Goal: Task Accomplishment & Management: Use online tool/utility

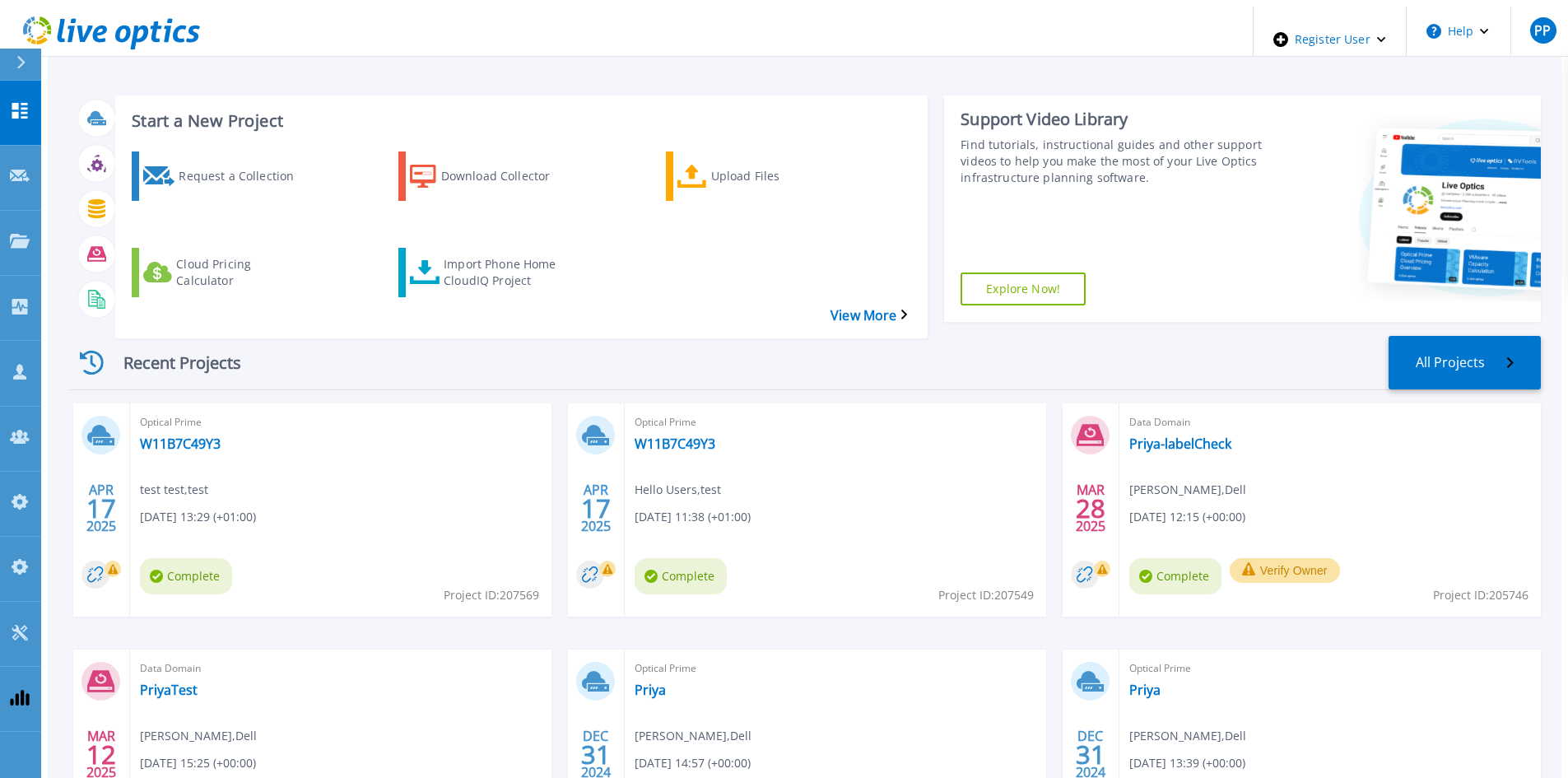
click at [26, 67] on icon at bounding box center [21, 62] width 9 height 13
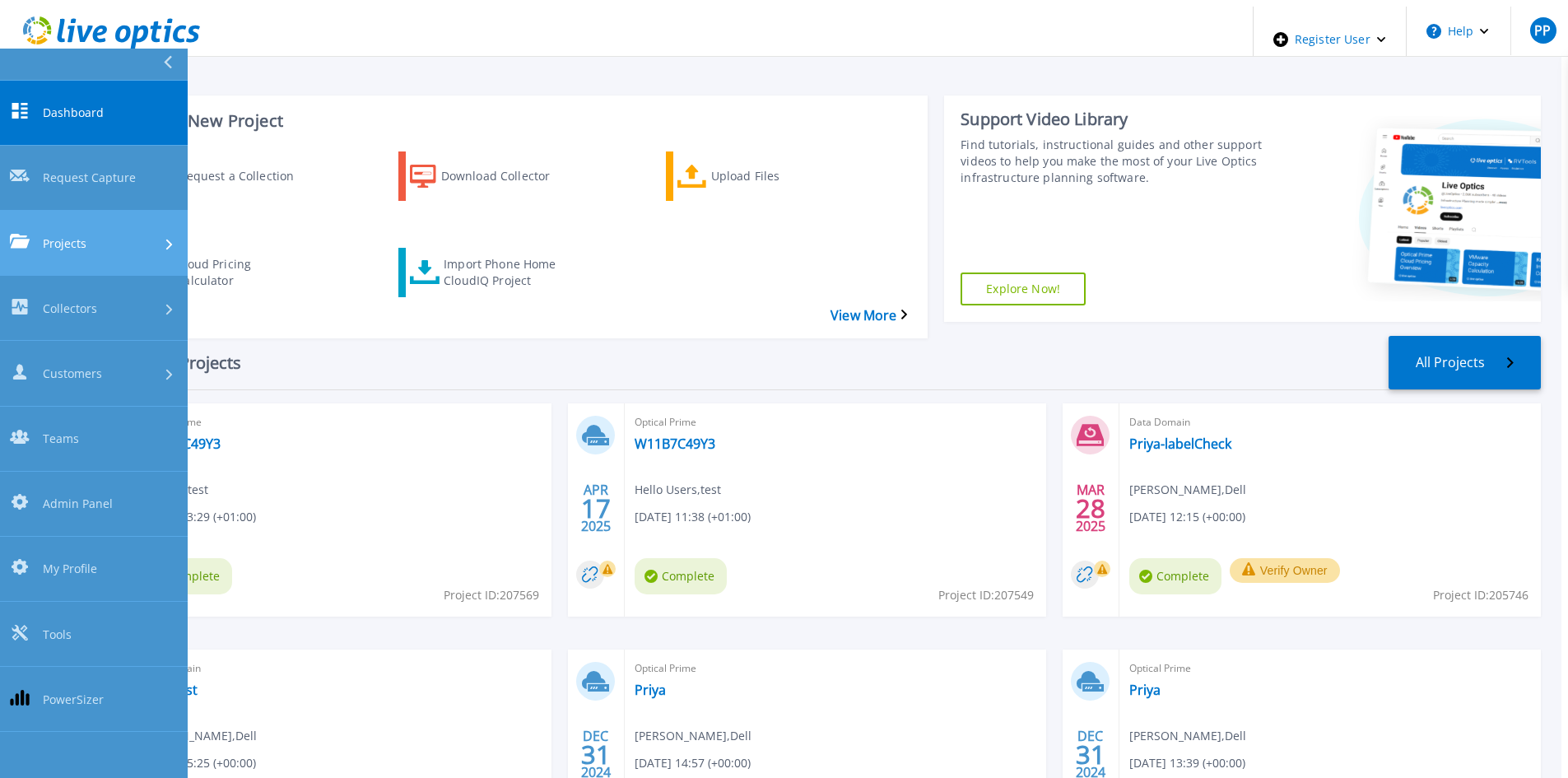
click at [128, 211] on link "Projects Projects" at bounding box center [93, 243] width 188 height 65
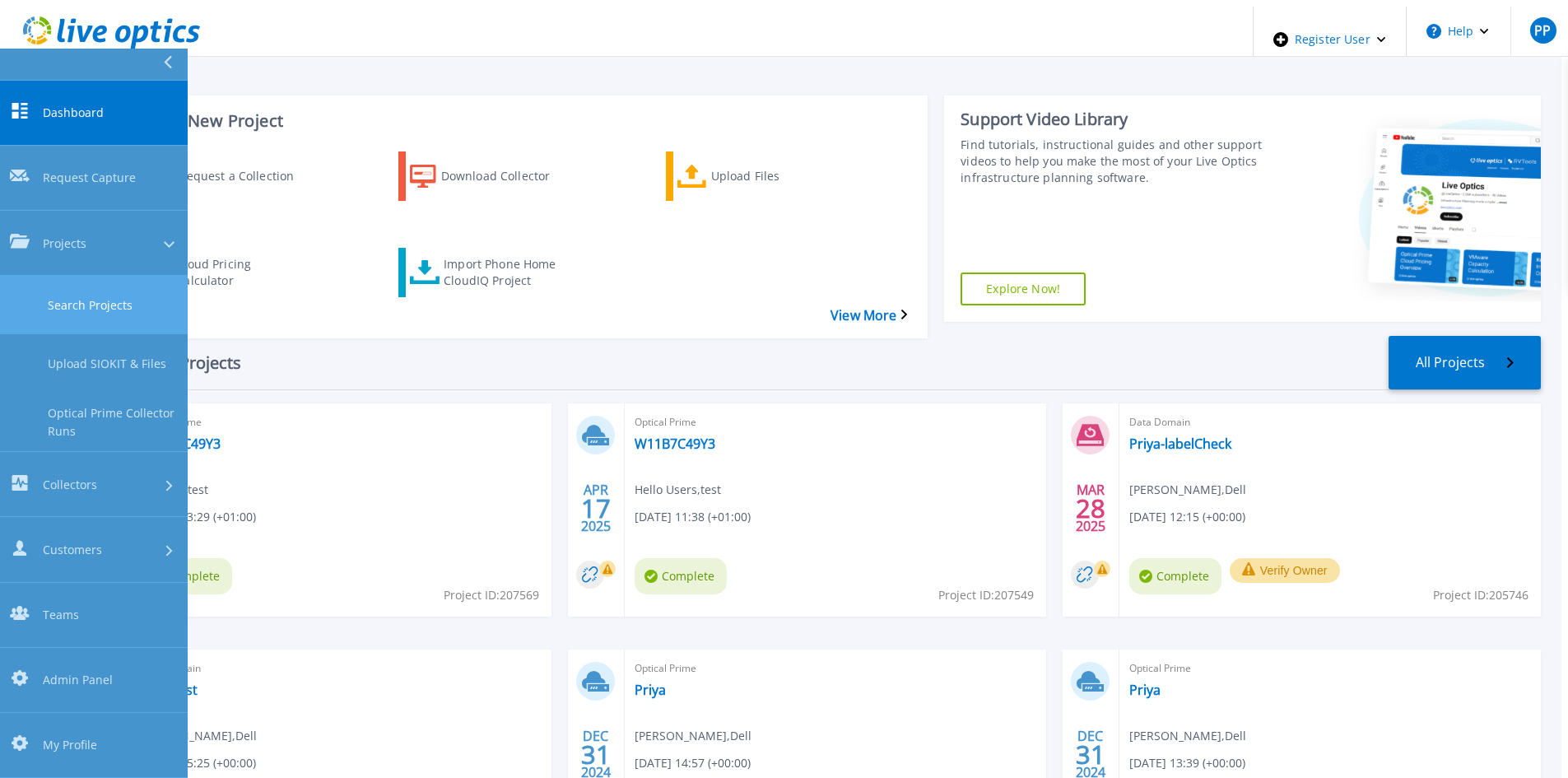
click at [135, 276] on link "Search Projects" at bounding box center [93, 305] width 188 height 59
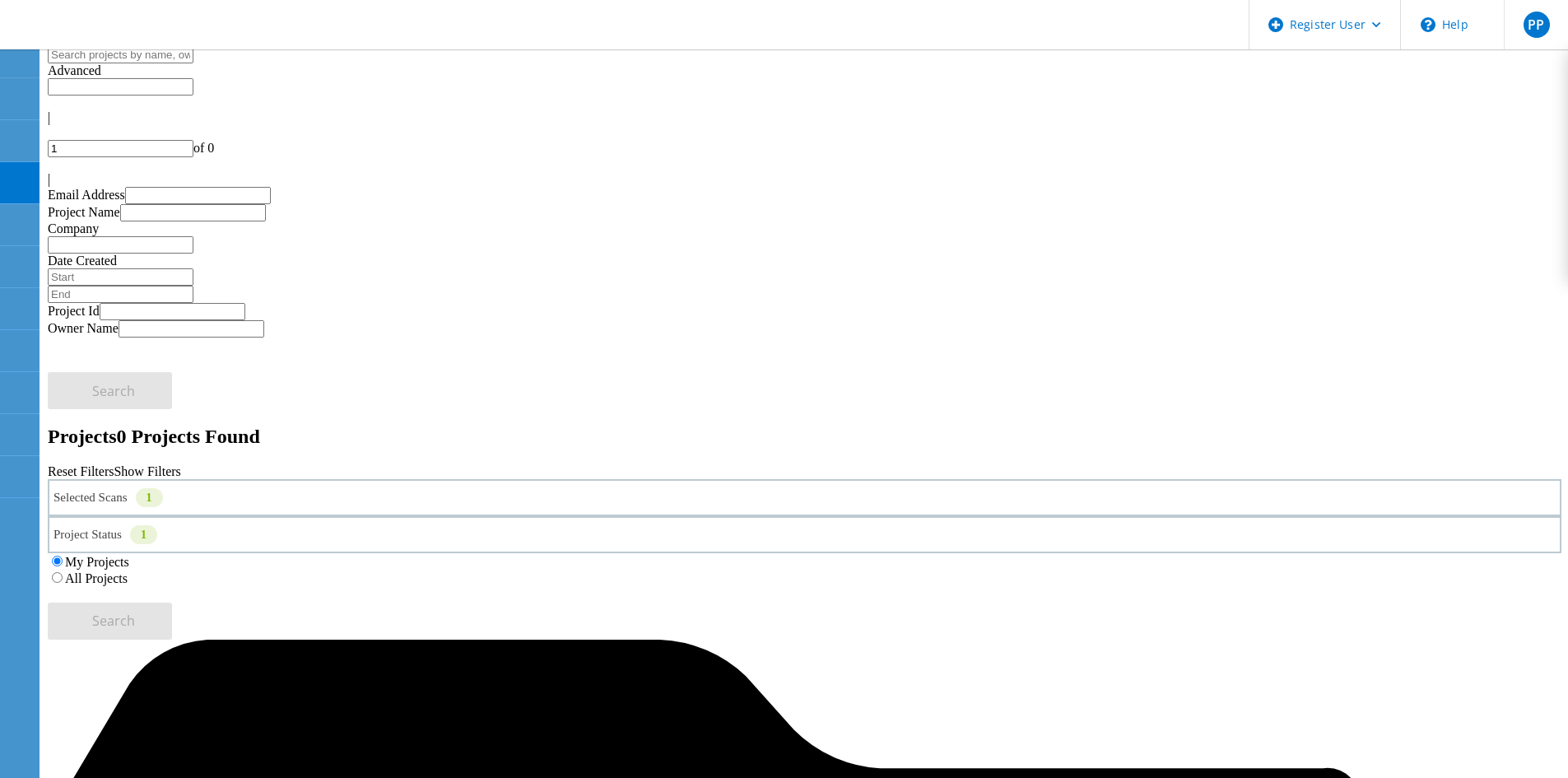
click at [128, 571] on label "All Projects" at bounding box center [96, 578] width 62 height 14
click at [62, 572] on input "All Projects" at bounding box center [57, 577] width 10 height 10
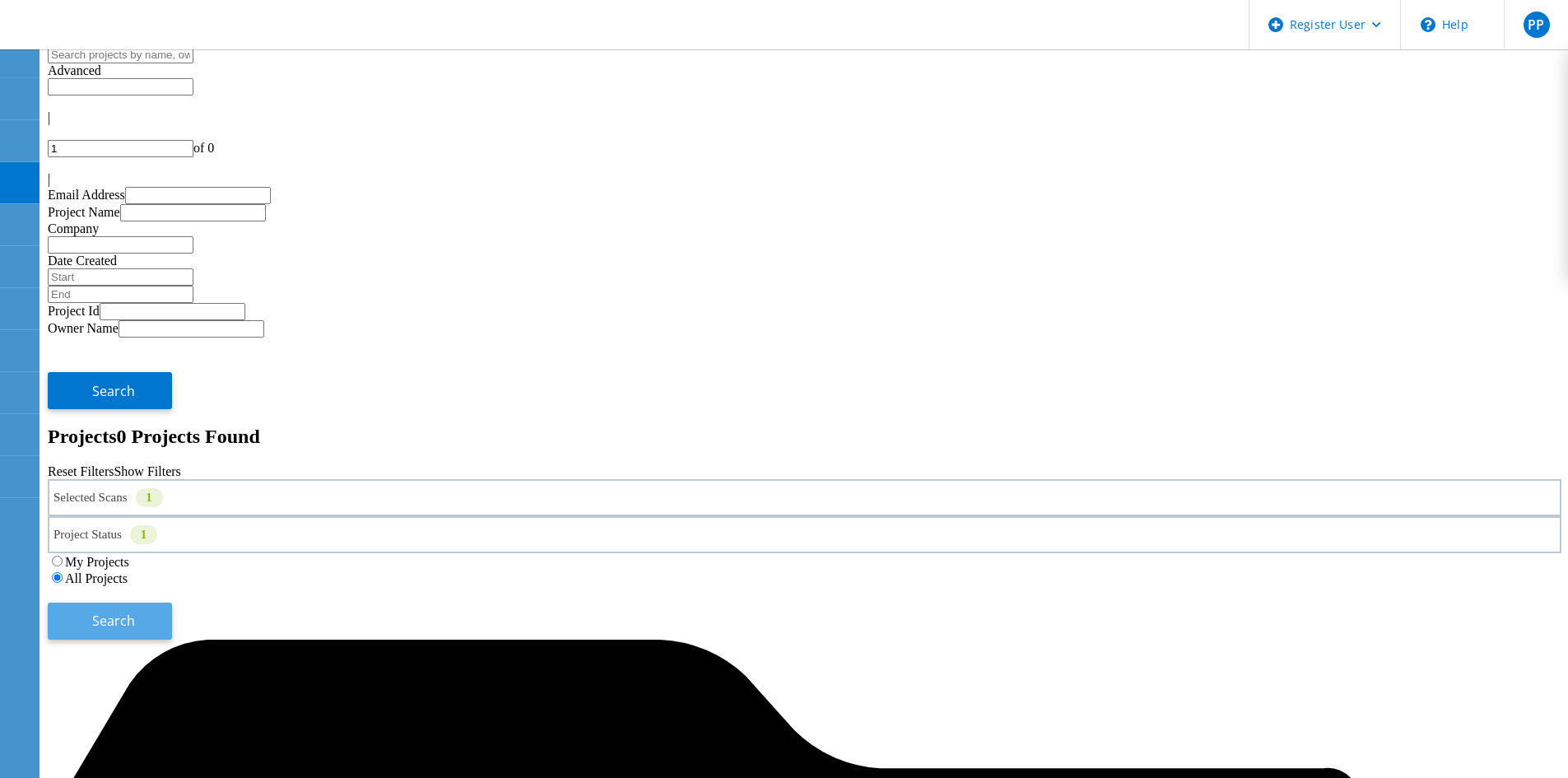
click at [135, 612] on span "Search" at bounding box center [114, 621] width 43 height 18
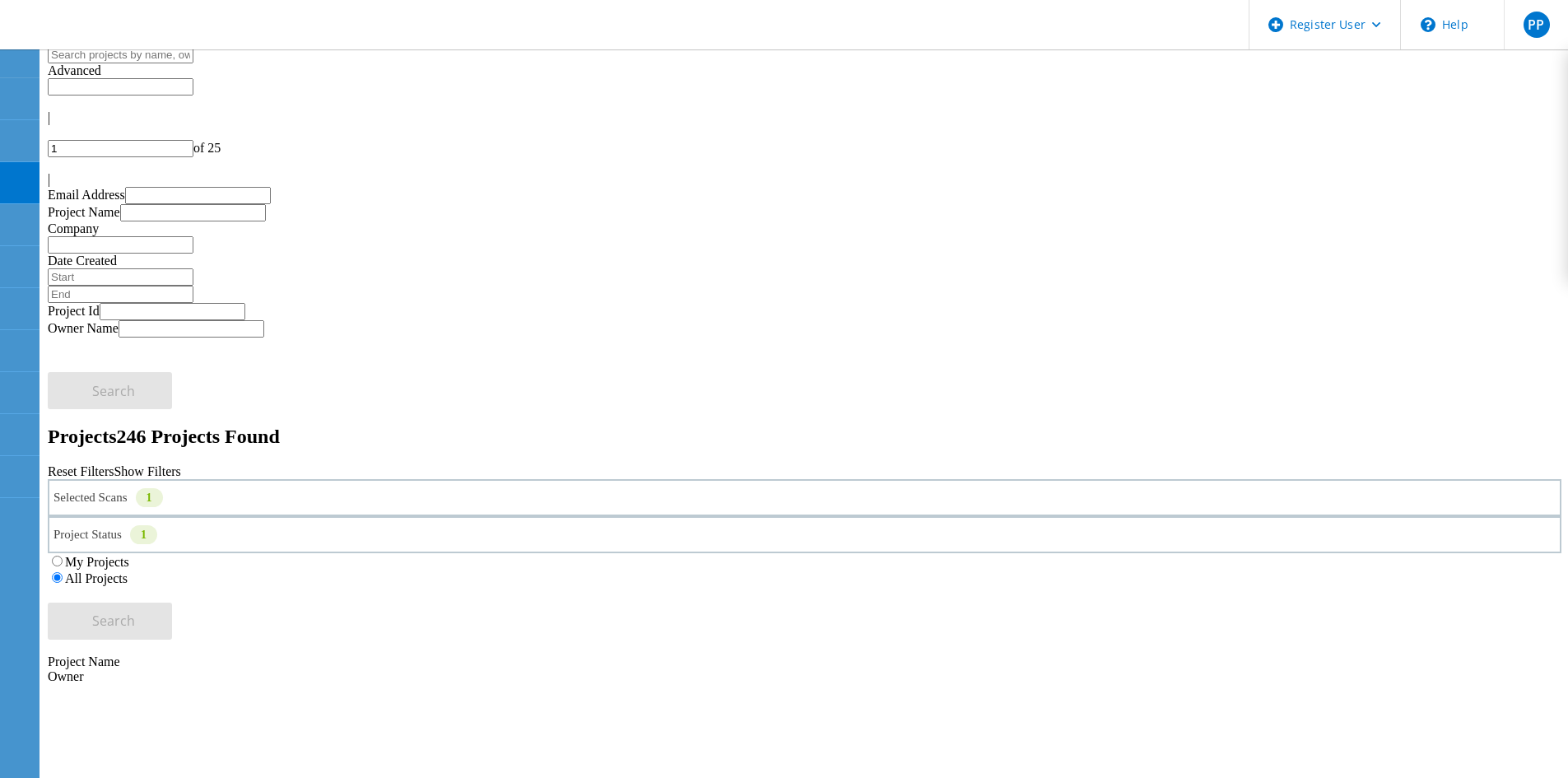
drag, startPoint x: 1425, startPoint y: 80, endPoint x: 1399, endPoint y: 85, distance: 26.5
click at [194, 140] on input "1" at bounding box center [120, 149] width 146 height 17
type input "10"
click at [441, 479] on div "Selected Scans 1" at bounding box center [804, 497] width 1514 height 37
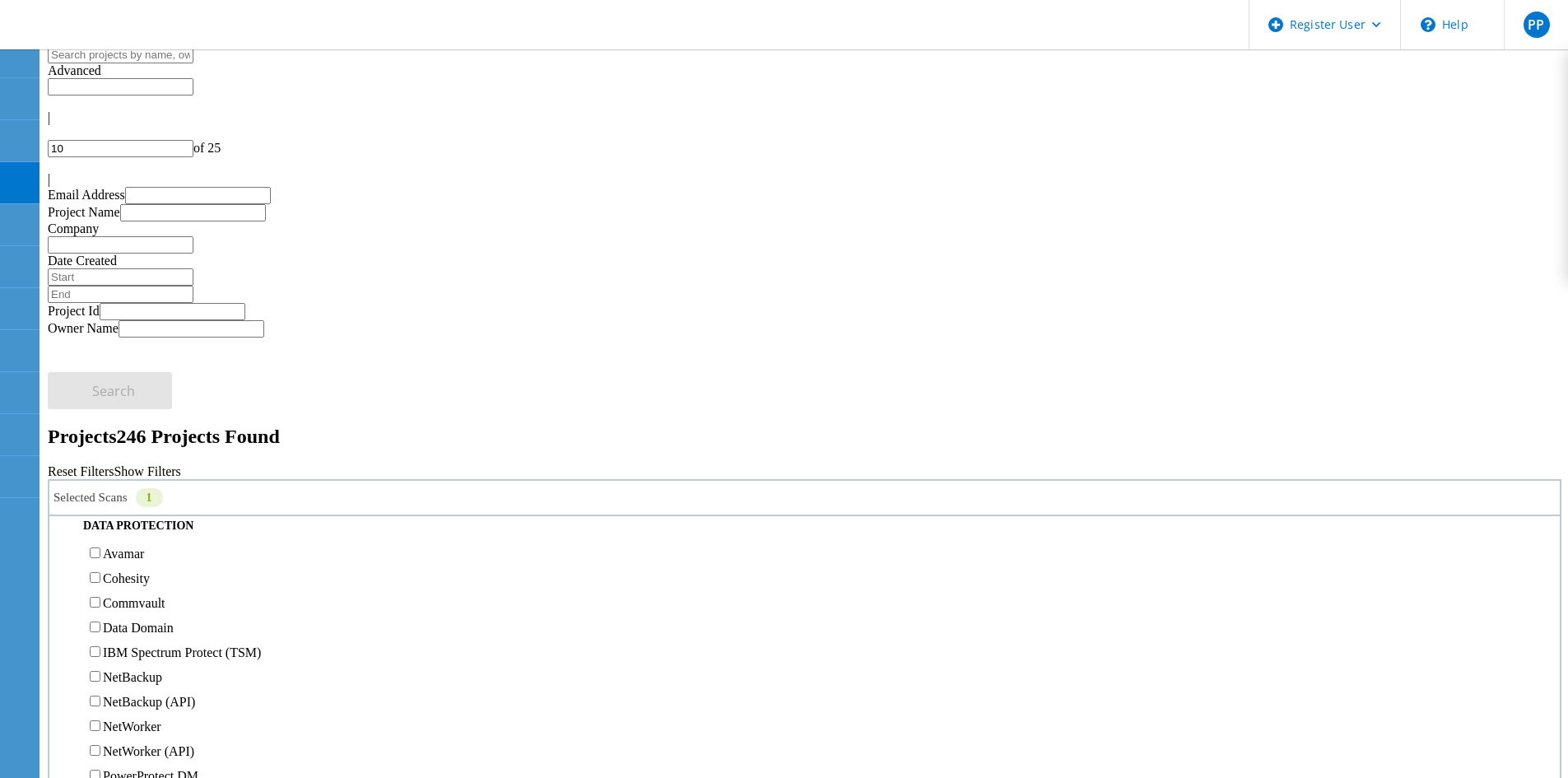
scroll to position [659, 0]
click at [134, 420] on label "3PAR" at bounding box center [118, 427] width 31 height 14
click at [100, 421] on input "3PAR" at bounding box center [95, 426] width 10 height 10
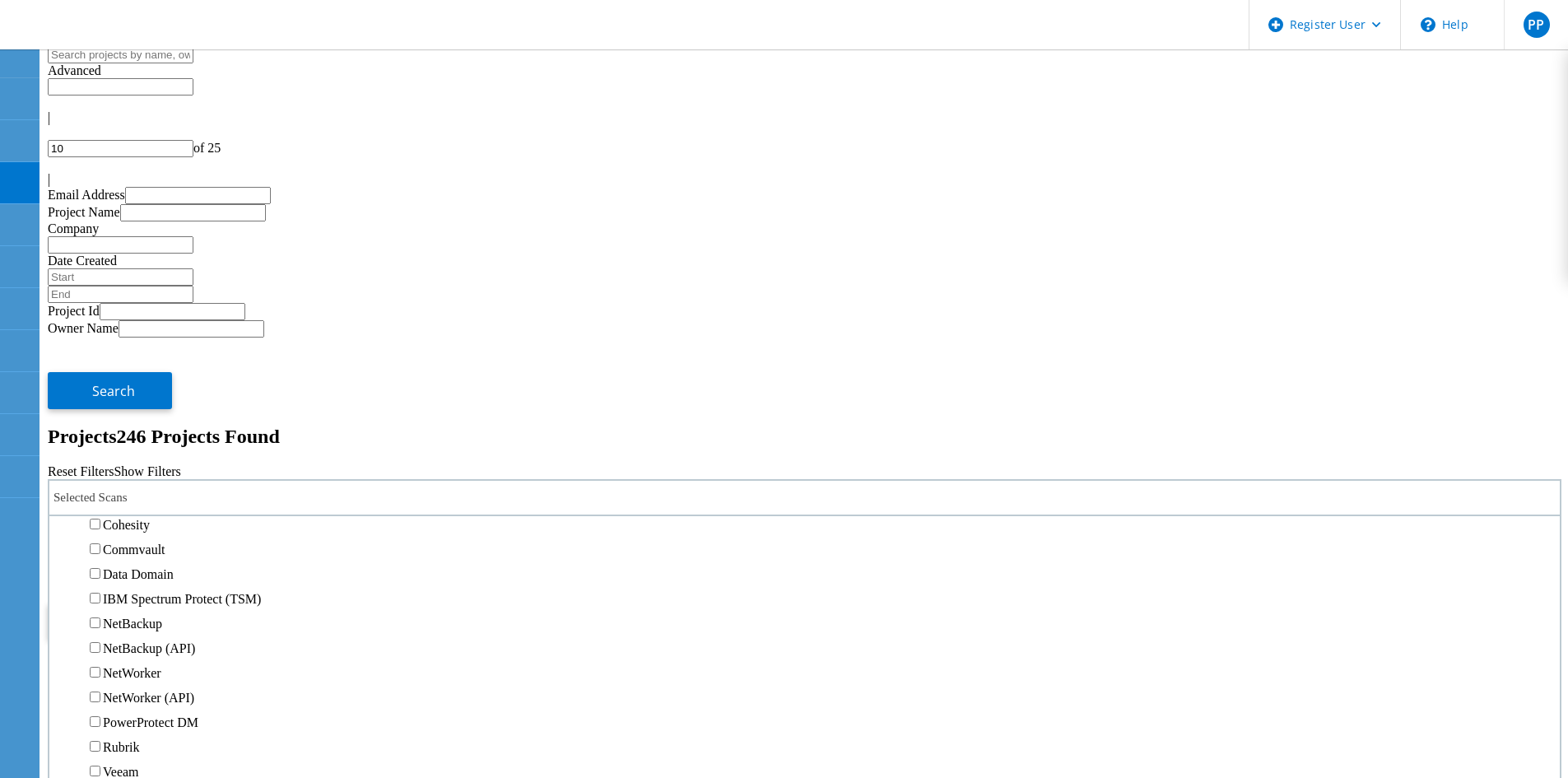
scroll to position [741, 0]
click at [127, 362] on label "Pure" at bounding box center [115, 369] width 24 height 14
click at [100, 363] on input "Pure" at bounding box center [95, 368] width 10 height 10
click at [613, 669] on div "Owner" at bounding box center [804, 676] width 1514 height 15
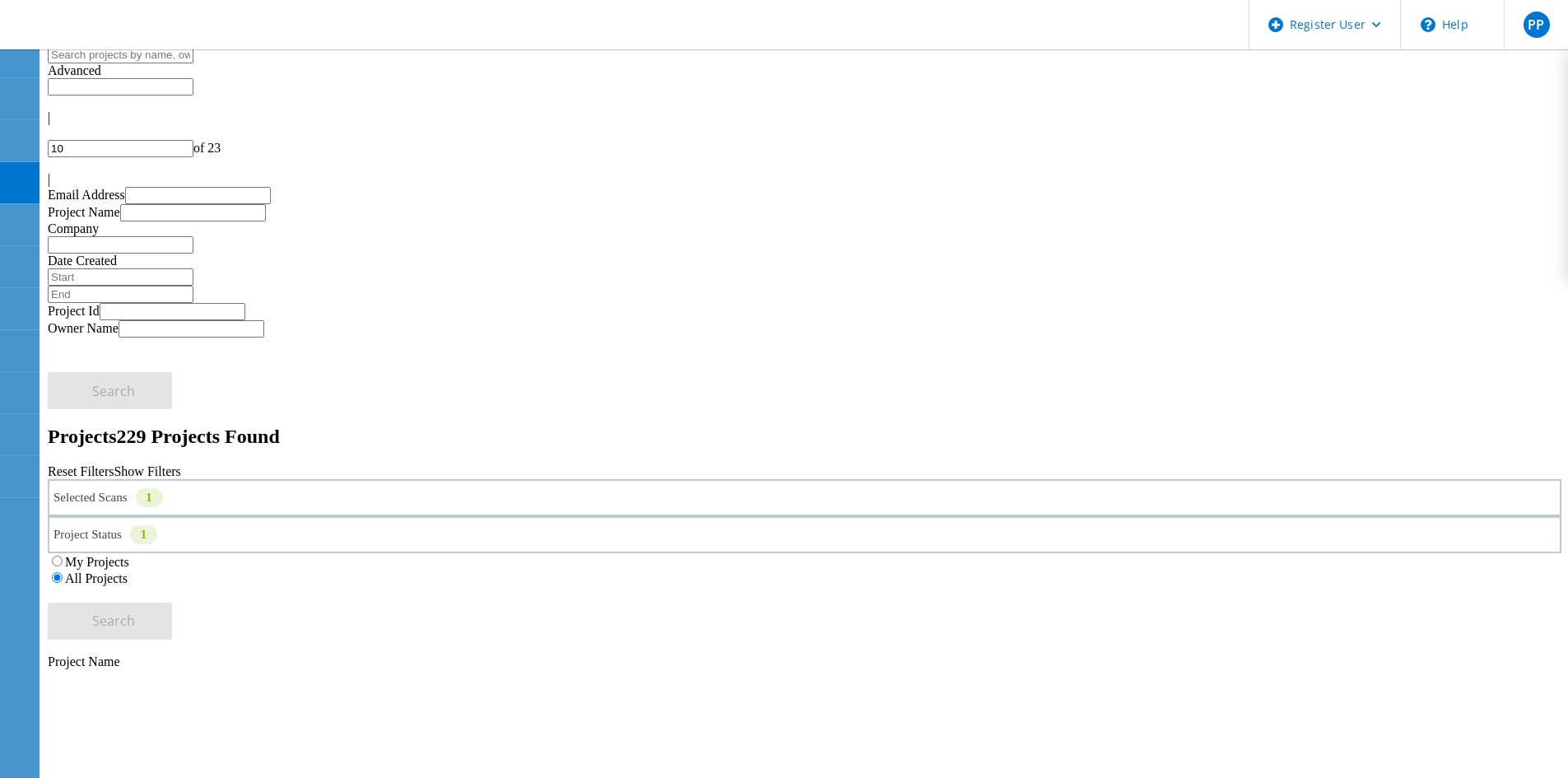
click at [1250, 553] on div "My Projects All Projects" at bounding box center [804, 570] width 1514 height 33
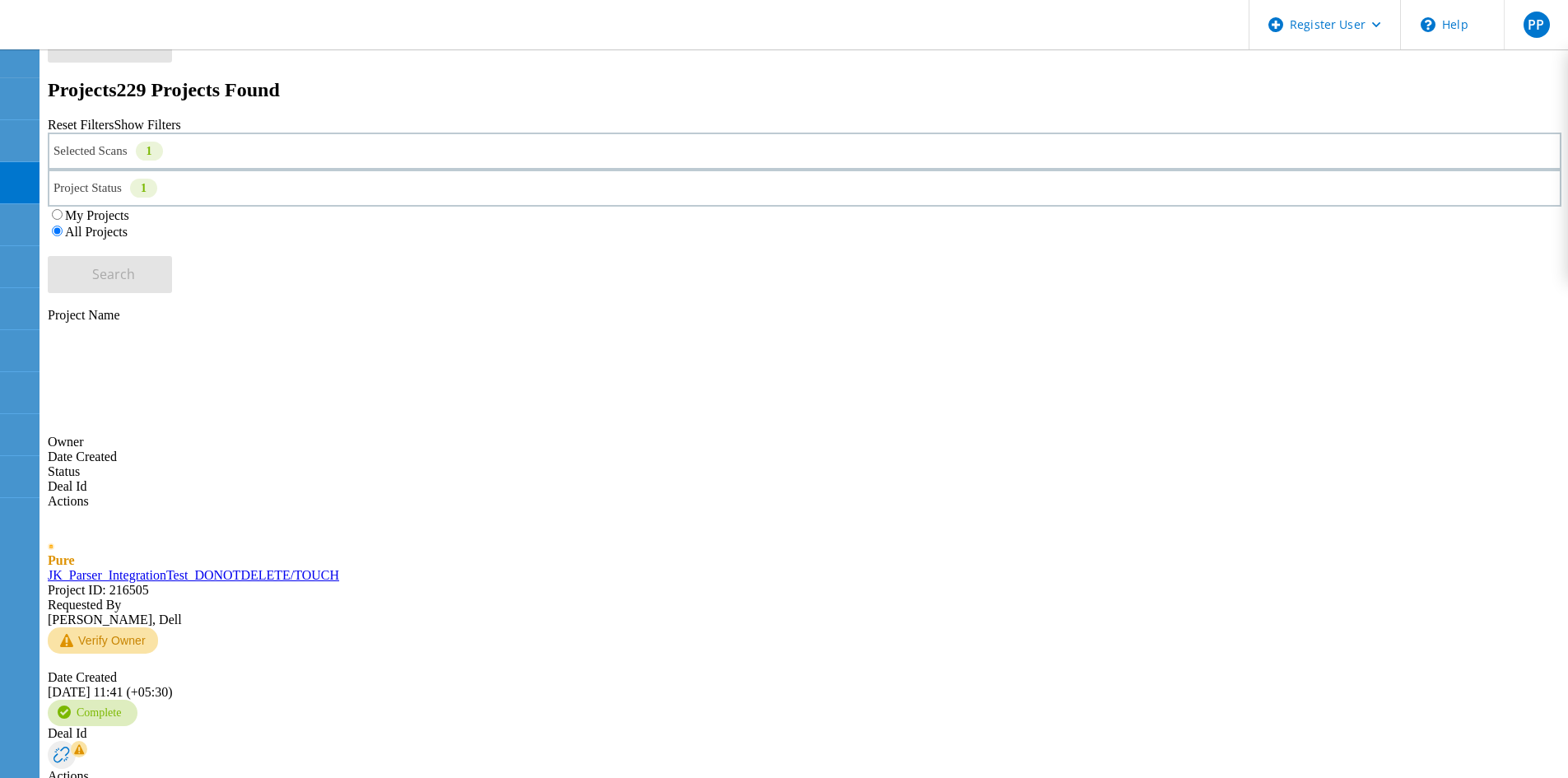
scroll to position [411, 0]
